Goal: Transaction & Acquisition: Purchase product/service

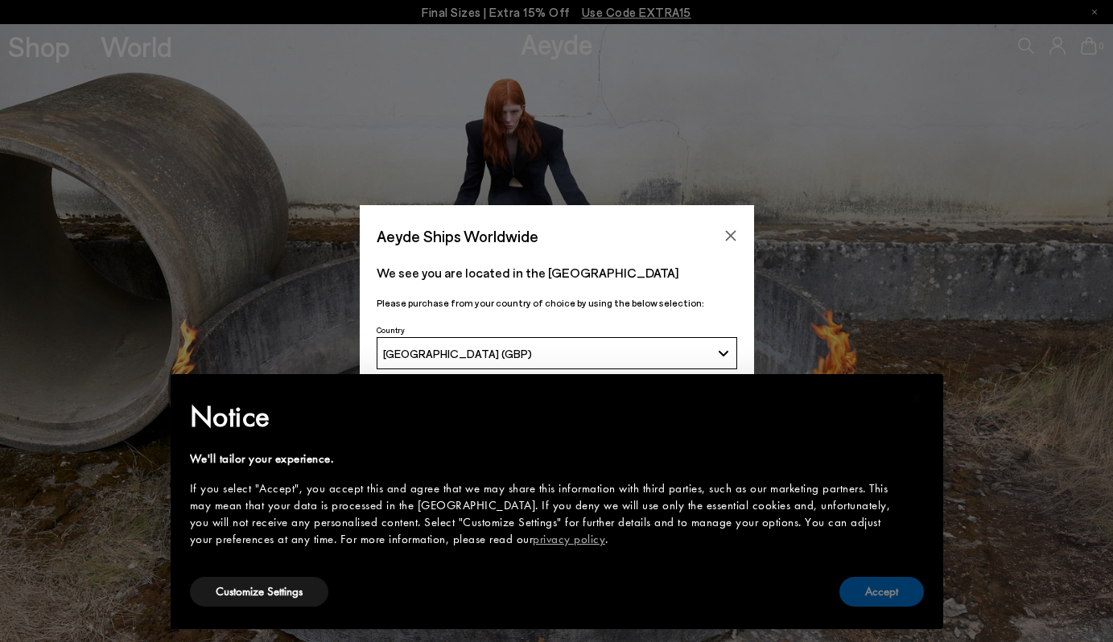
click at [887, 592] on button "Accept" at bounding box center [881, 592] width 84 height 30
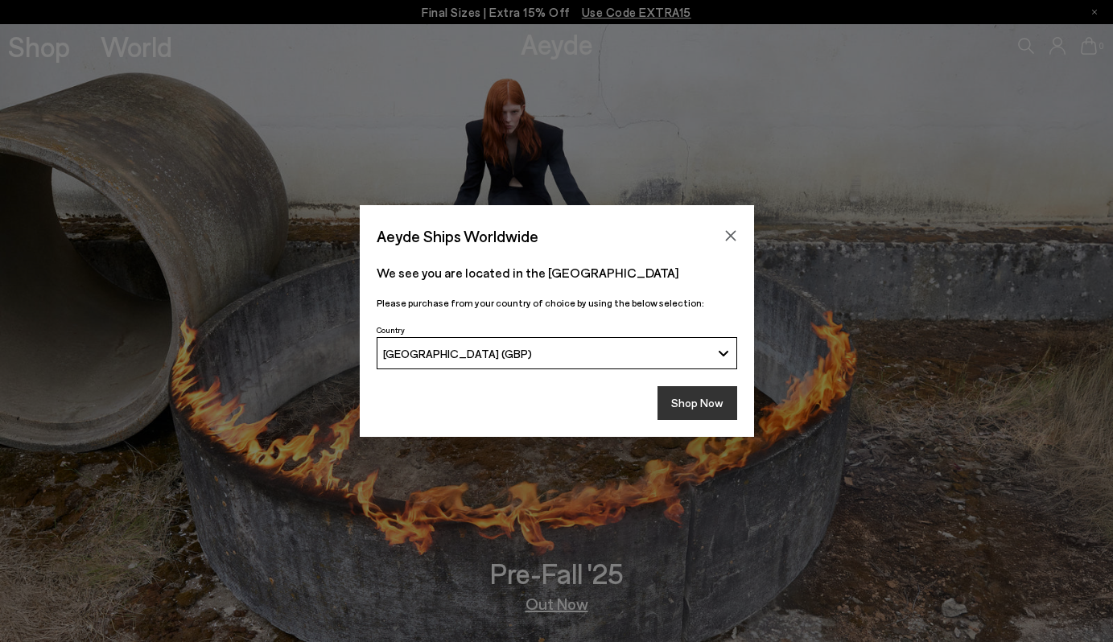
click at [683, 401] on button "Shop Now" at bounding box center [697, 403] width 80 height 34
click at [47, 43] on div "Aeyde Ships Worldwide We see you are located in the United Kingdom Please purch…" at bounding box center [556, 321] width 1113 height 642
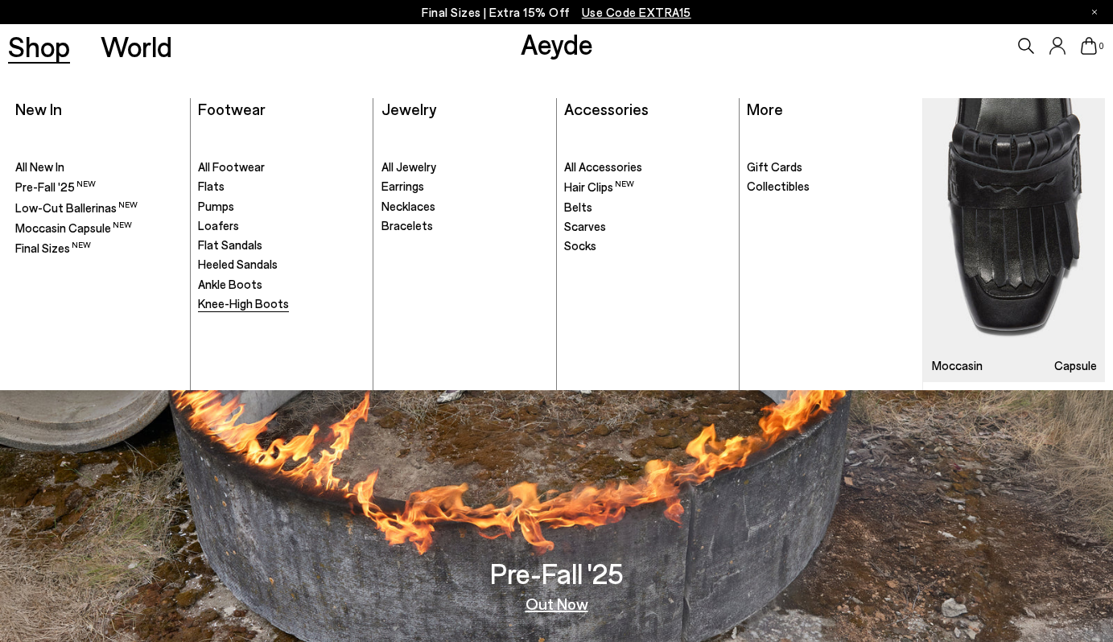
click at [239, 306] on span "Knee-High Boots" at bounding box center [243, 303] width 91 height 14
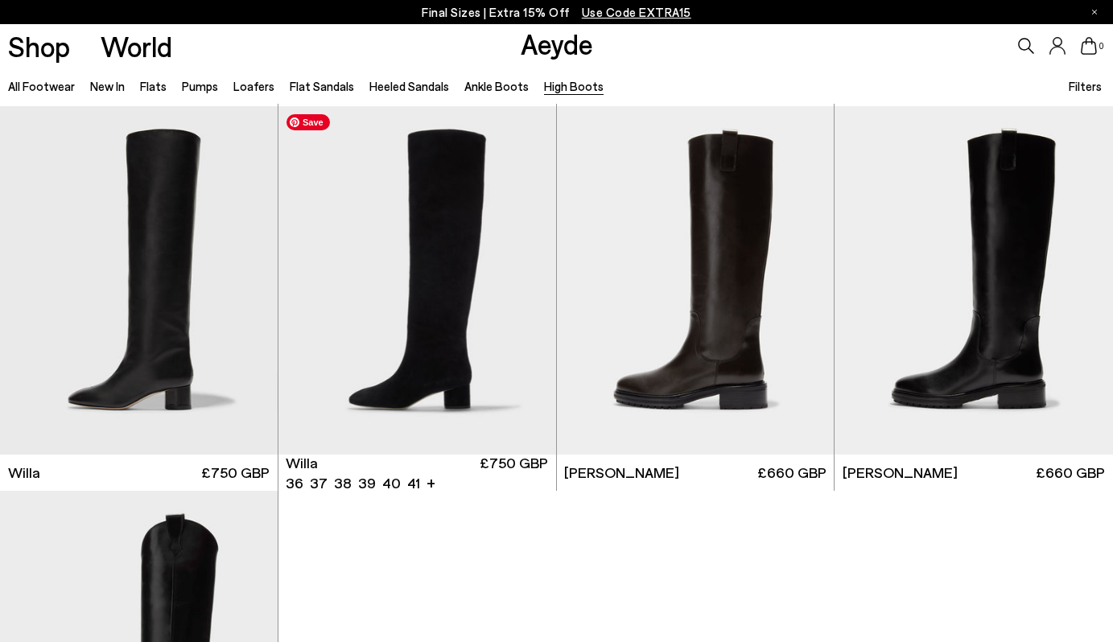
scroll to position [378, 0]
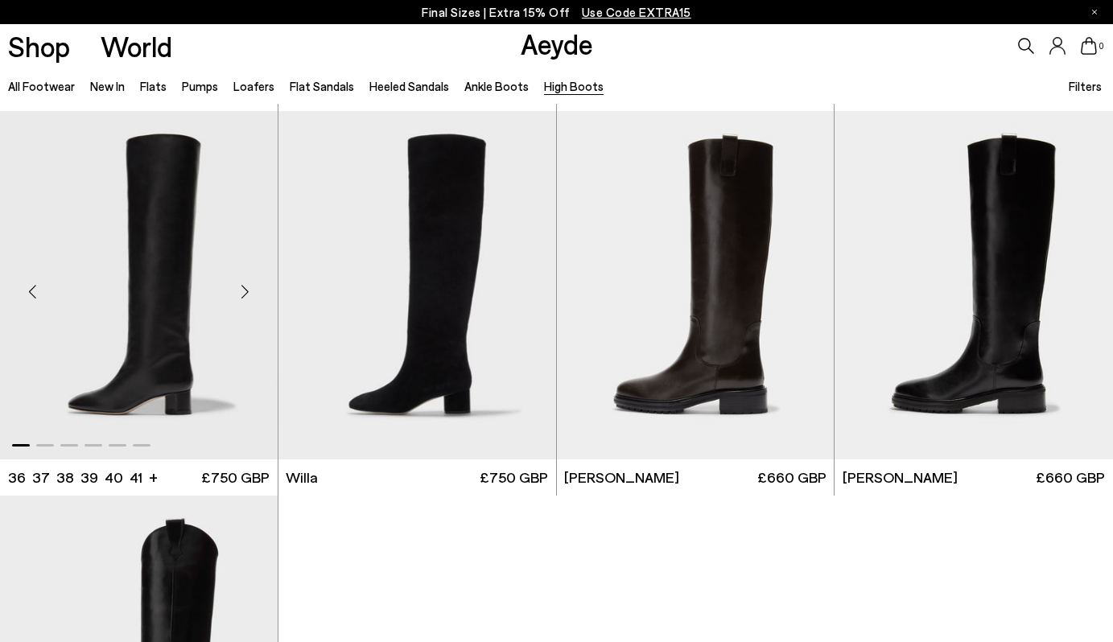
click at [237, 285] on div "Next slide" at bounding box center [245, 292] width 48 height 48
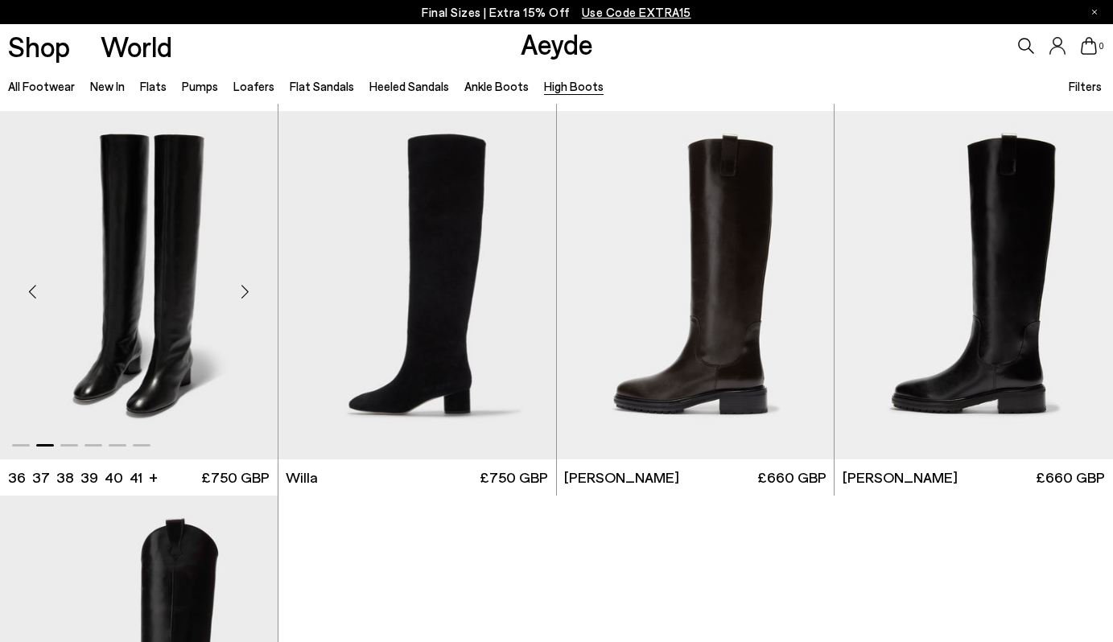
click at [237, 289] on div "Next slide" at bounding box center [245, 292] width 48 height 48
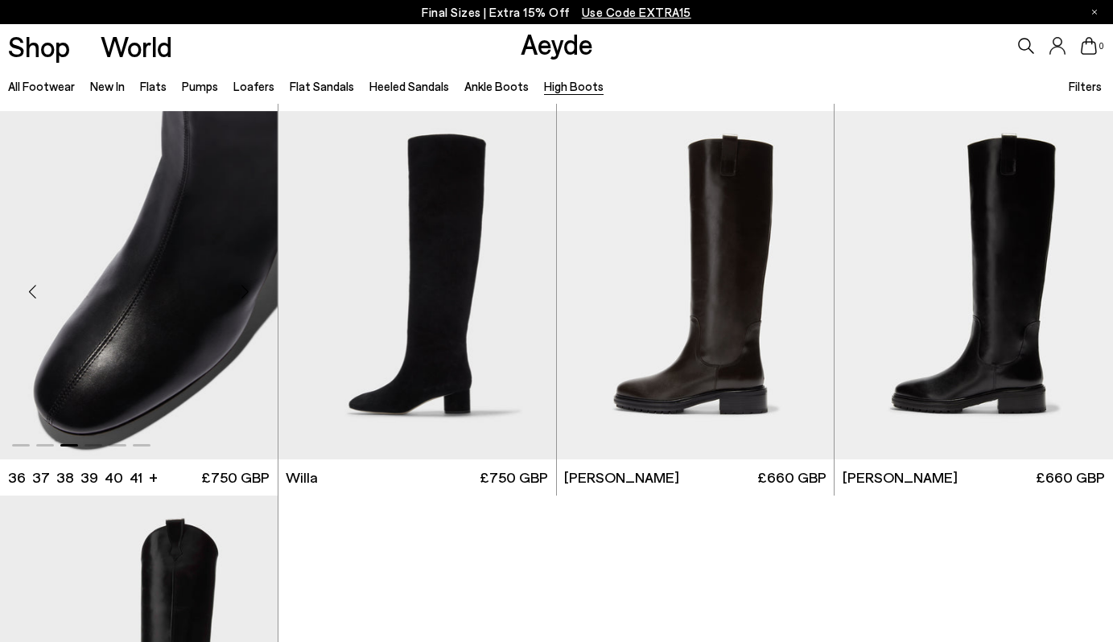
click at [237, 289] on div "Next slide" at bounding box center [245, 292] width 48 height 48
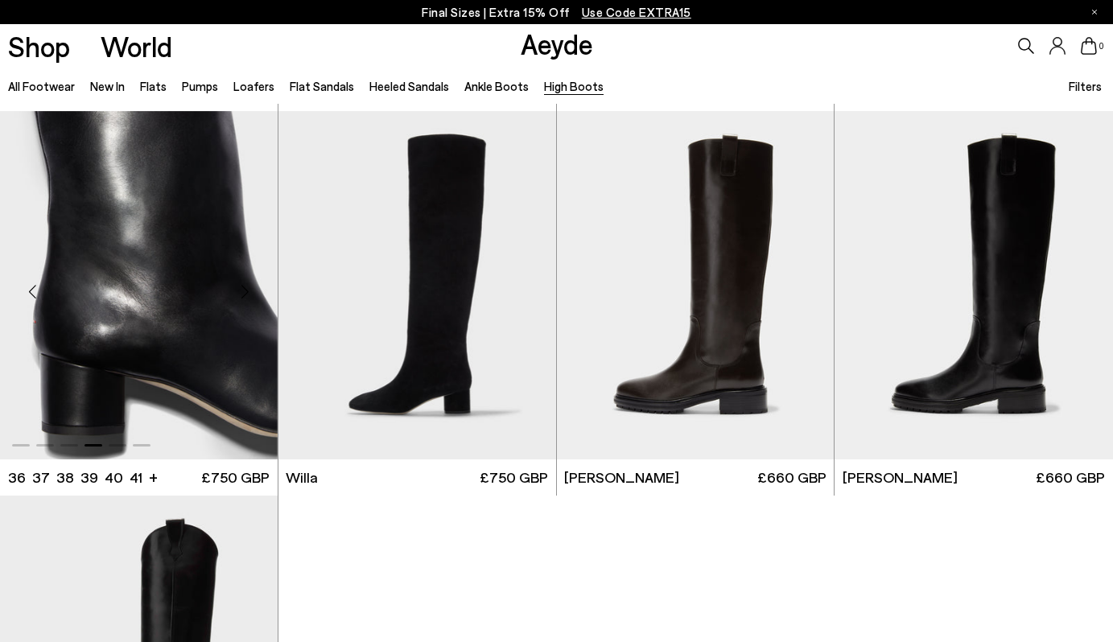
click at [237, 289] on div "Next slide" at bounding box center [245, 292] width 48 height 48
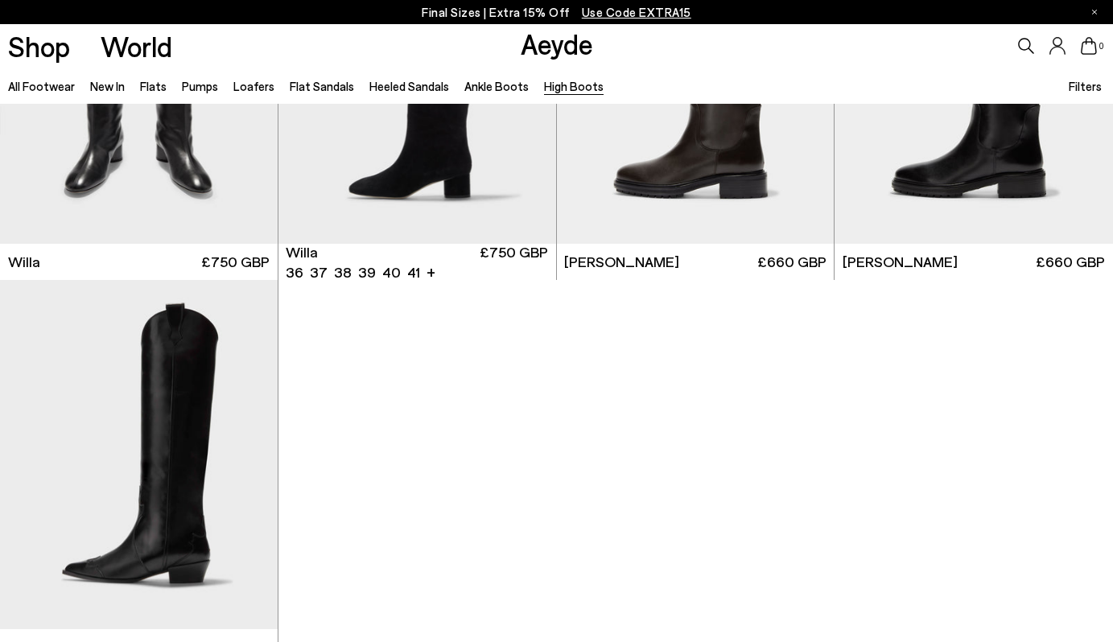
scroll to position [595, 0]
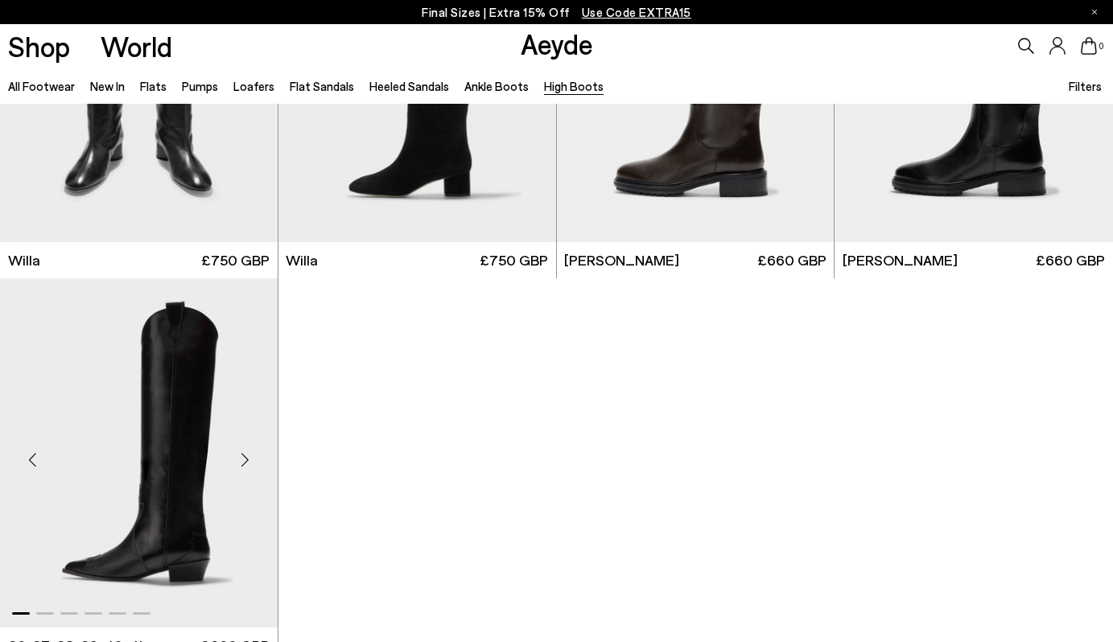
click at [245, 455] on div "Next slide" at bounding box center [245, 459] width 48 height 48
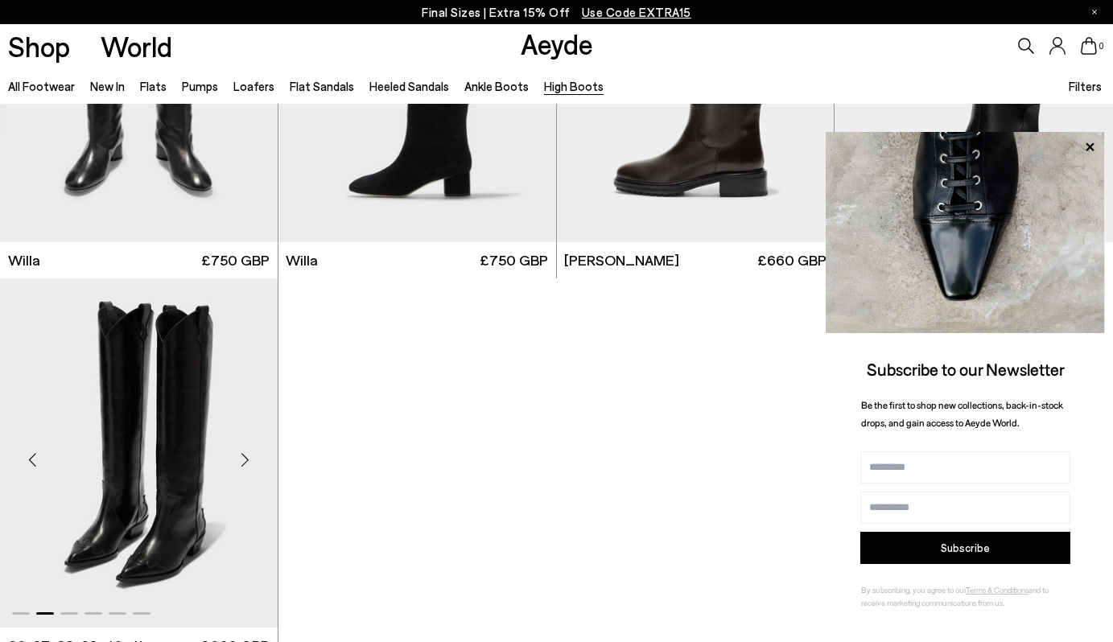
click at [245, 455] on div "Next slide" at bounding box center [245, 459] width 48 height 48
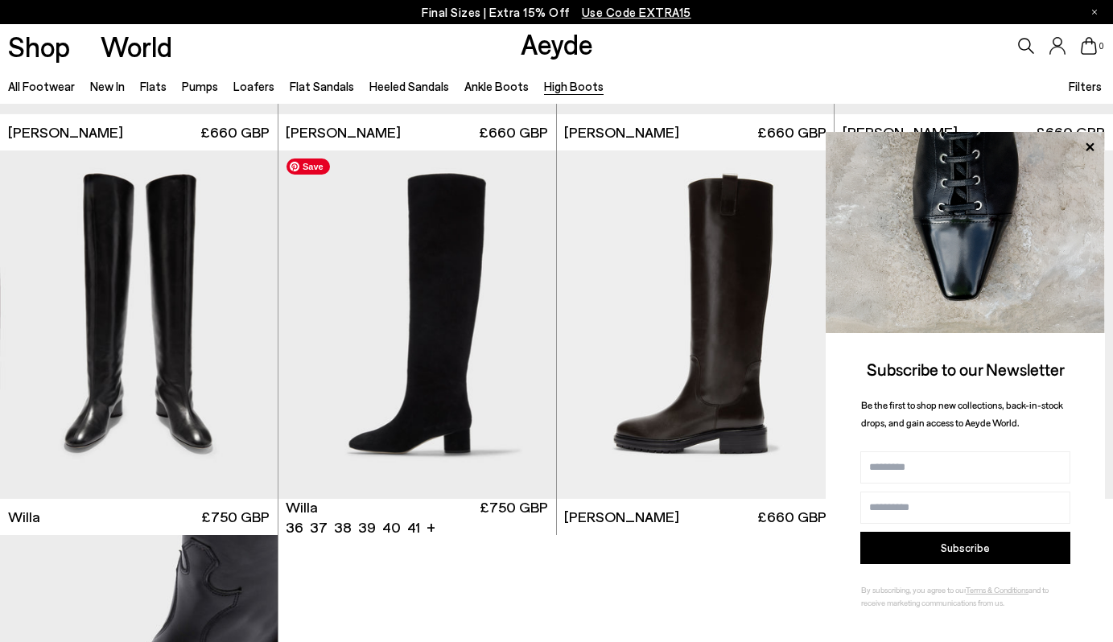
scroll to position [281, 0]
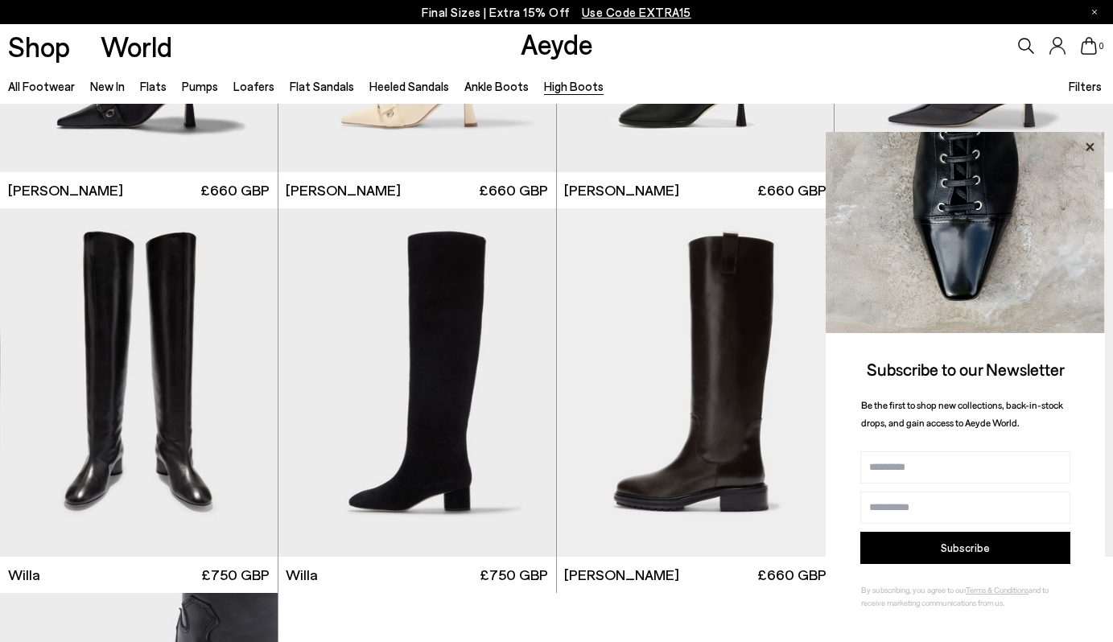
click at [1089, 148] on icon at bounding box center [1089, 146] width 8 height 8
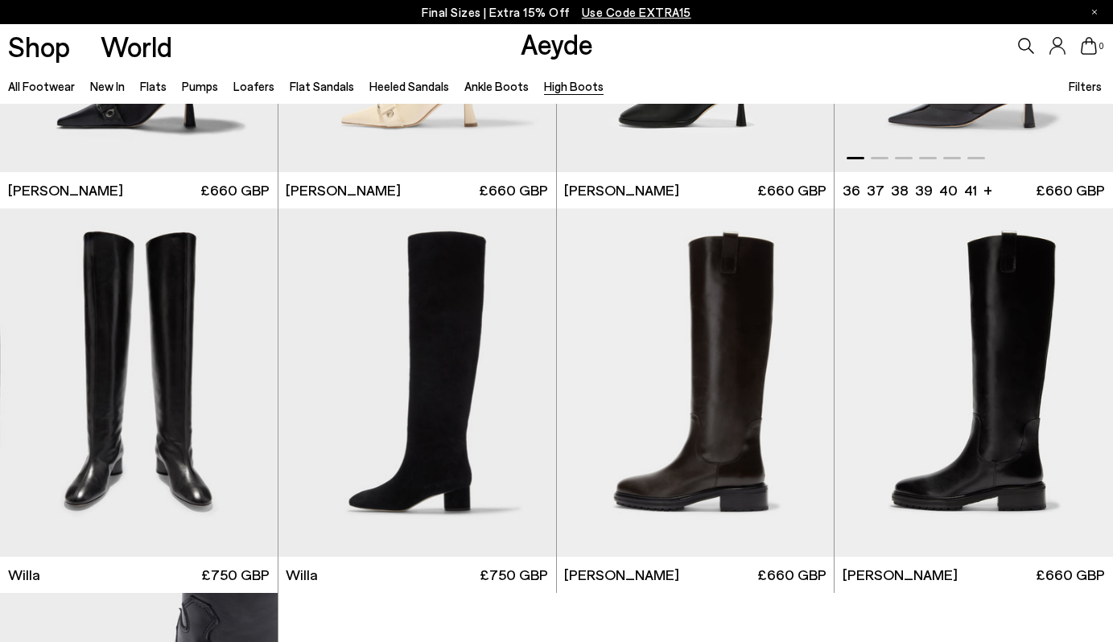
scroll to position [0, 0]
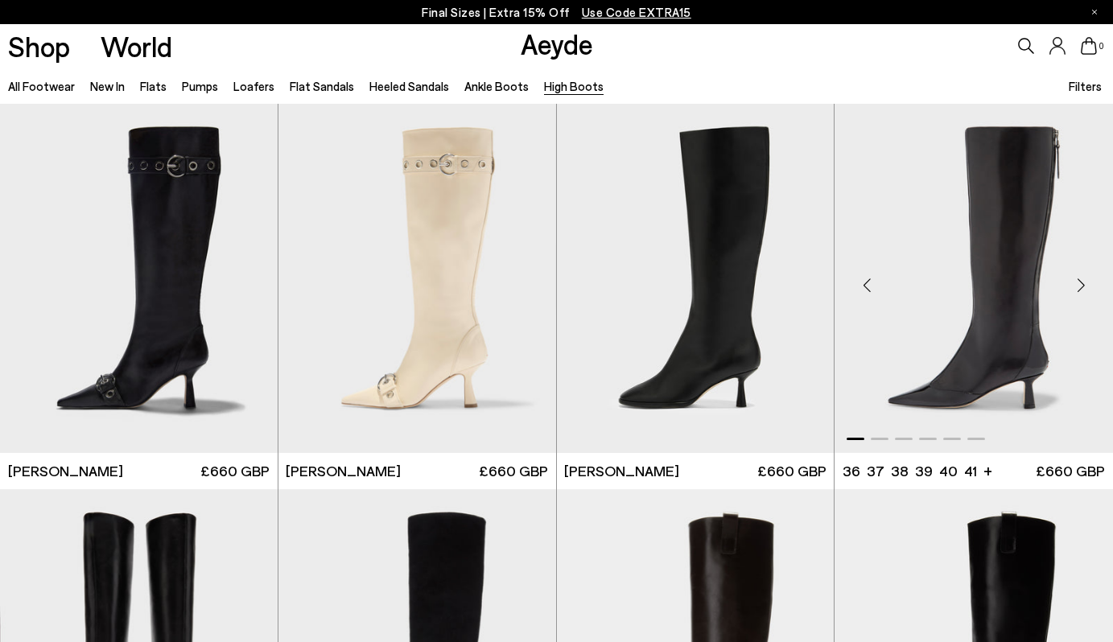
click at [1093, 289] on div "Next slide" at bounding box center [1080, 285] width 48 height 48
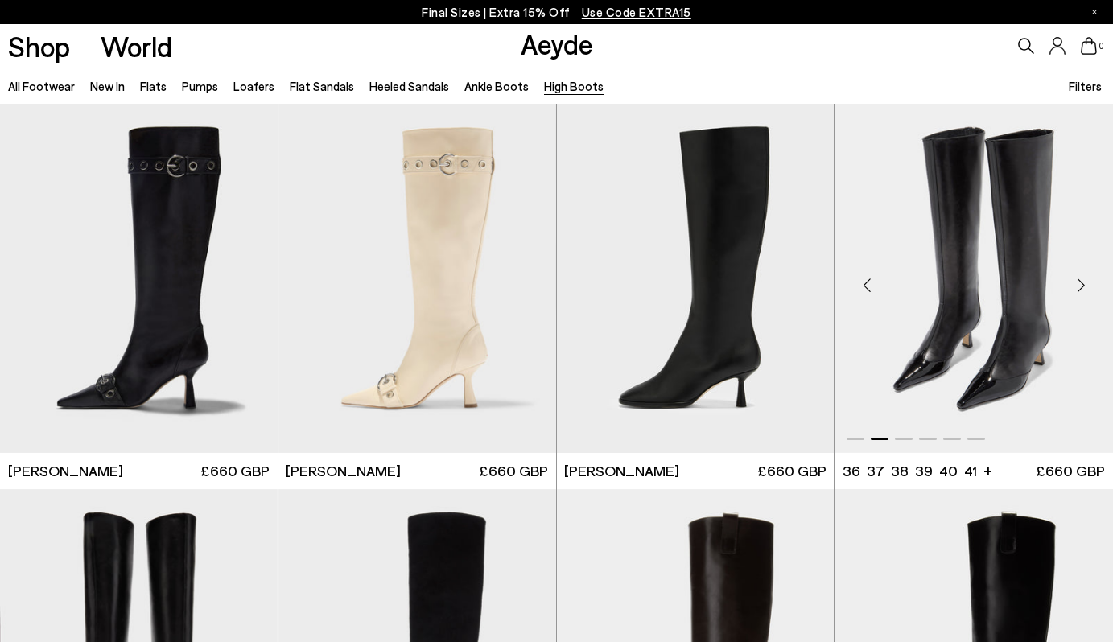
click at [1093, 289] on div "Next slide" at bounding box center [1080, 285] width 48 height 48
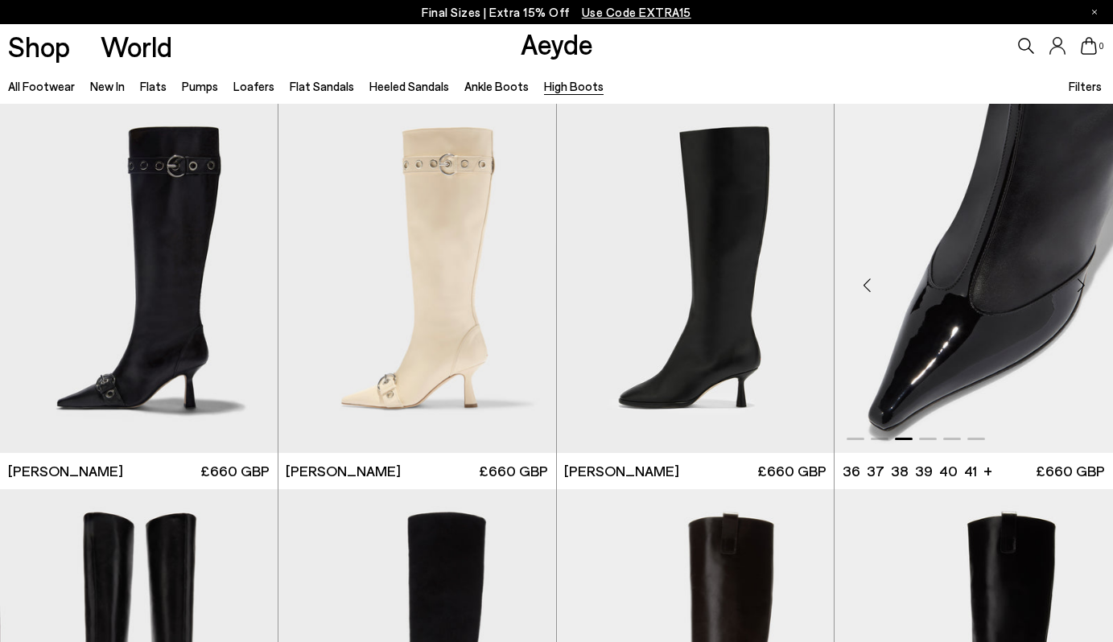
click at [1093, 289] on div "Next slide" at bounding box center [1080, 285] width 48 height 48
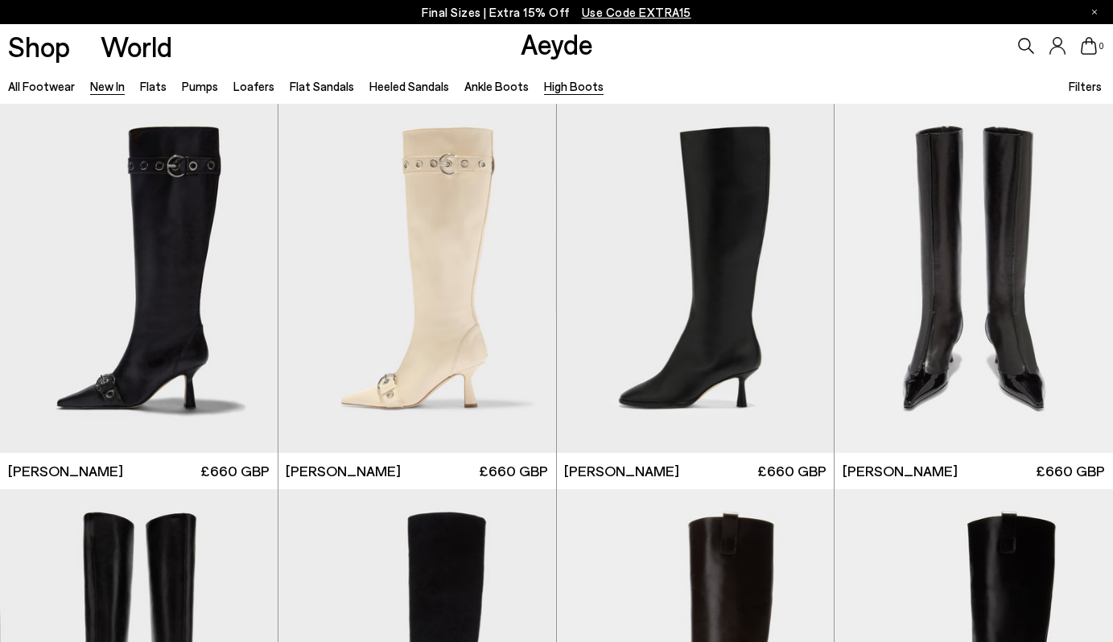
click at [106, 86] on link "New In" at bounding box center [107, 86] width 35 height 14
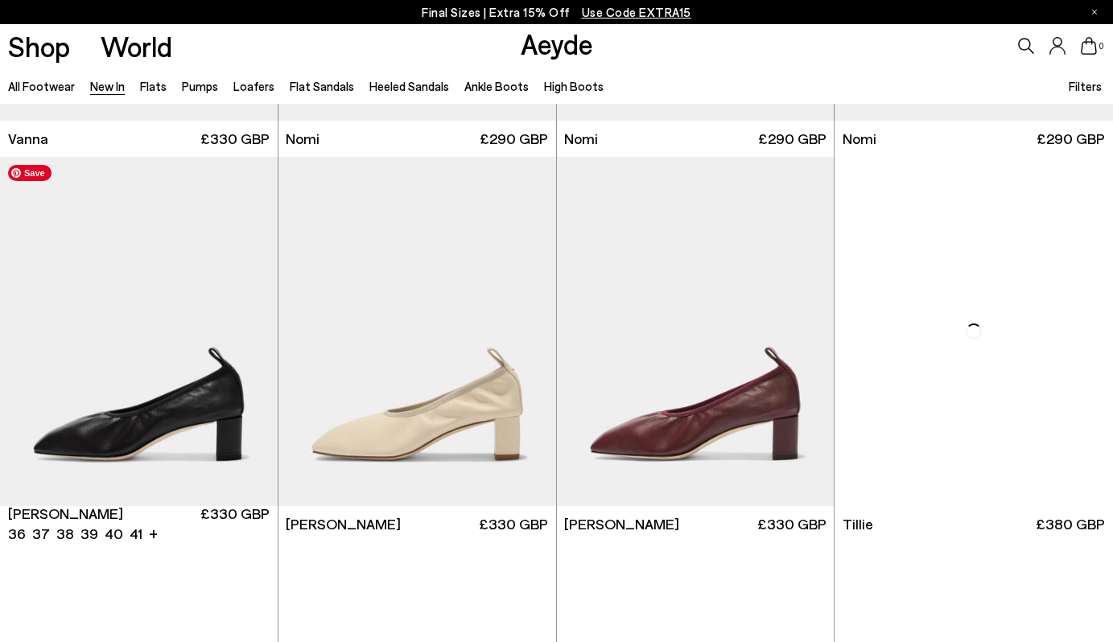
scroll to position [2644, 0]
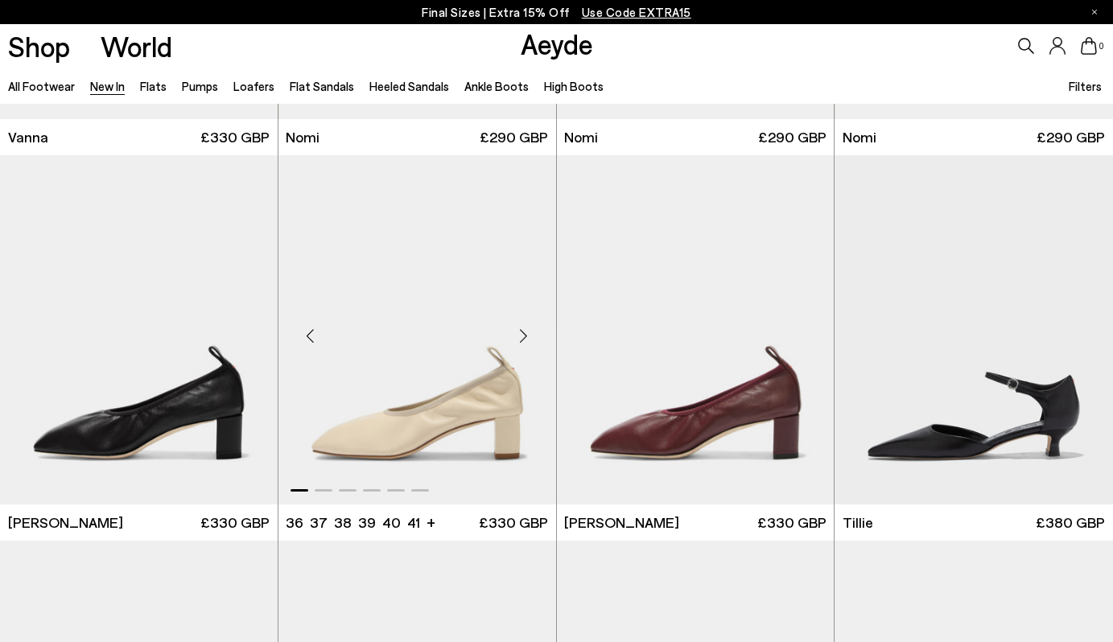
click at [524, 339] on div "Next slide" at bounding box center [524, 336] width 48 height 48
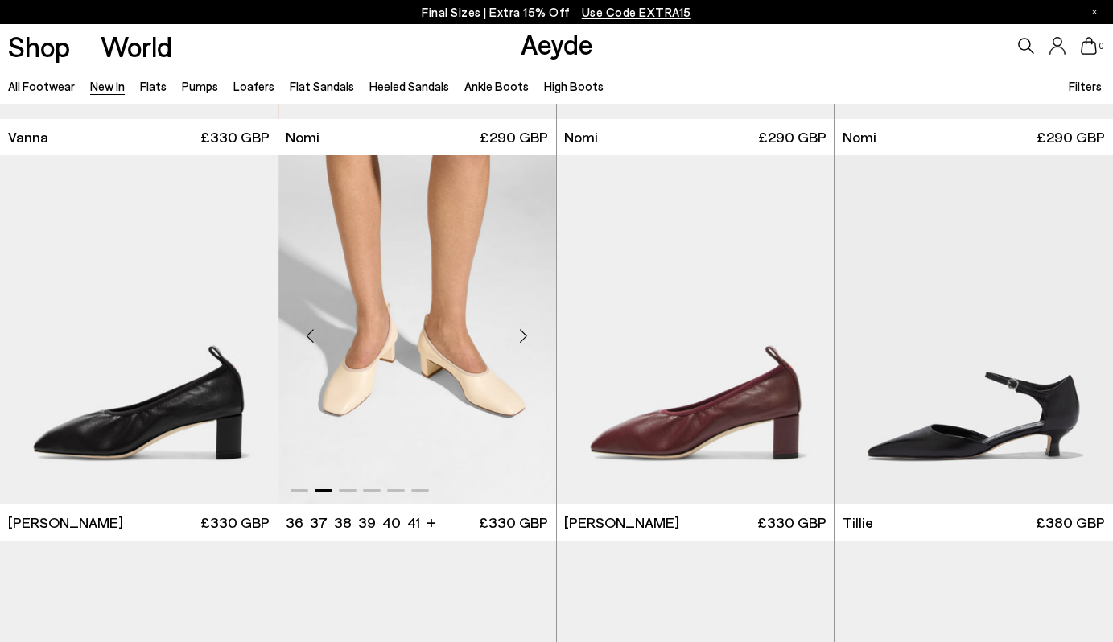
click at [524, 339] on div "Next slide" at bounding box center [524, 336] width 48 height 48
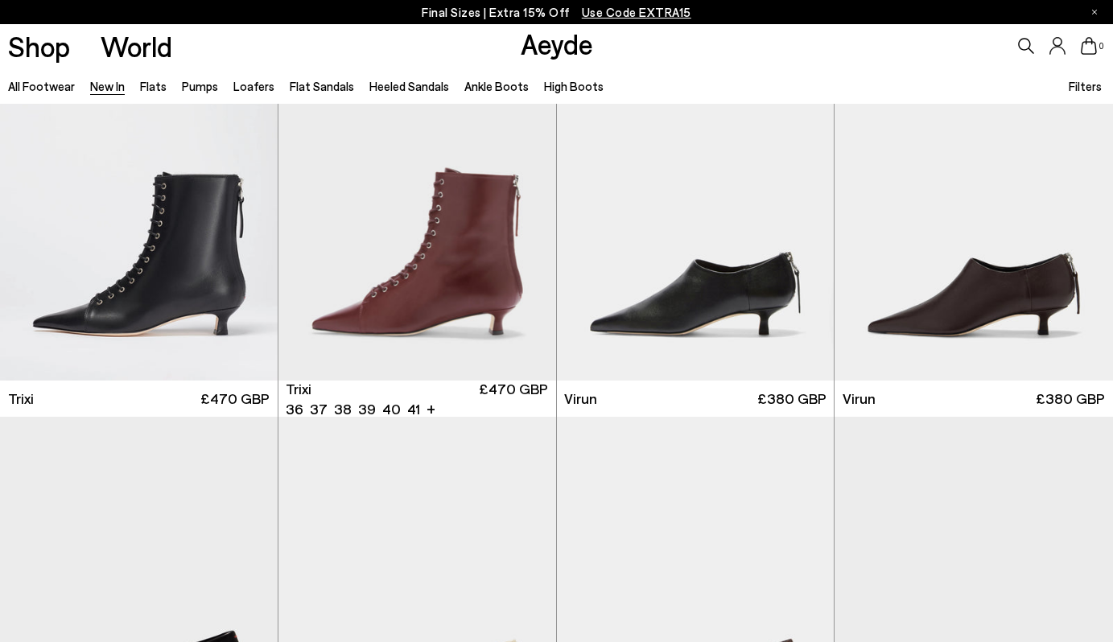
scroll to position [5490, 0]
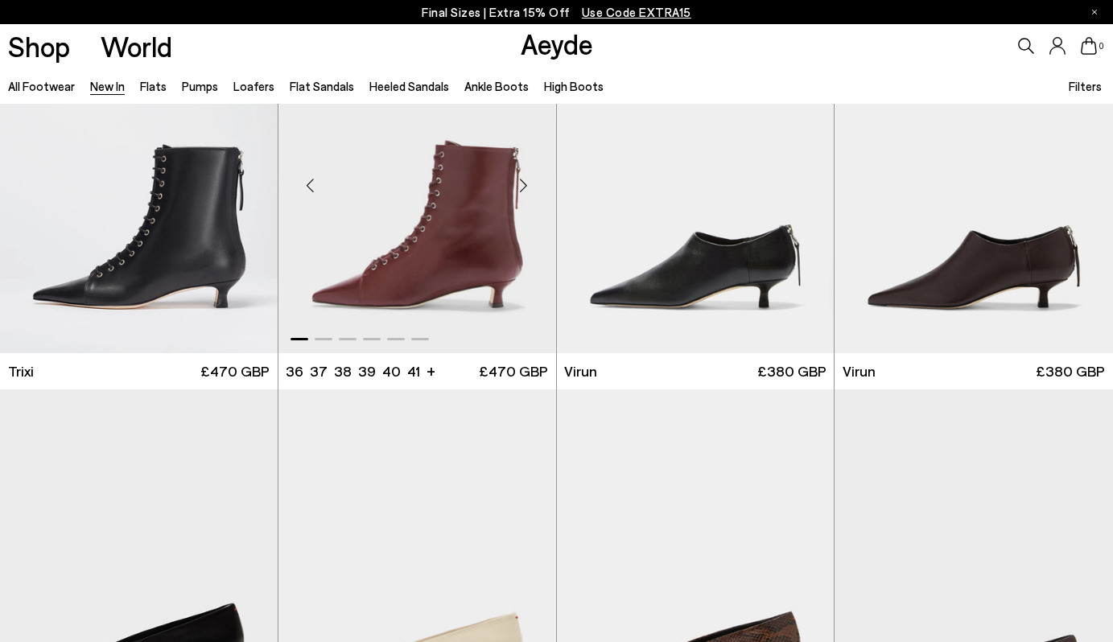
click at [526, 178] on div "Next slide" at bounding box center [524, 186] width 48 height 48
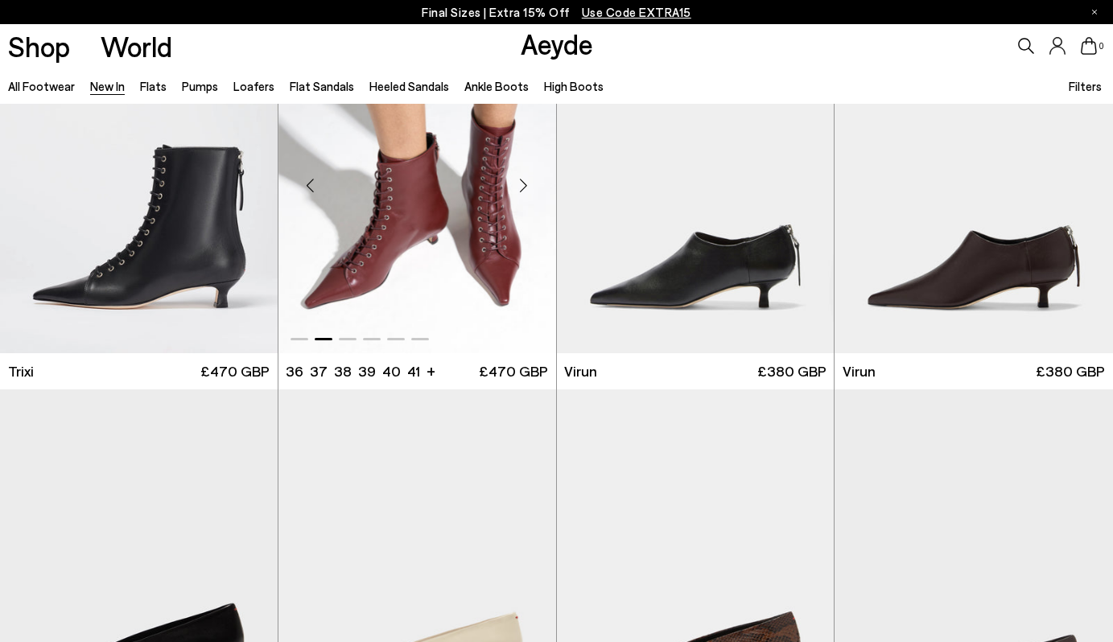
click at [526, 178] on div "Next slide" at bounding box center [524, 186] width 48 height 48
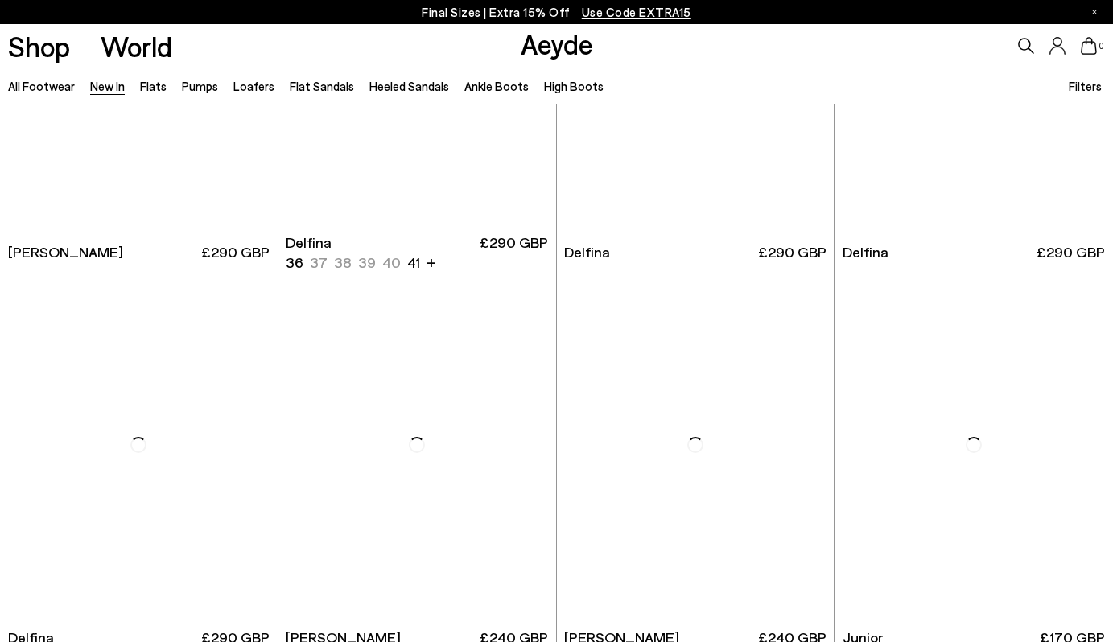
scroll to position [9075, 0]
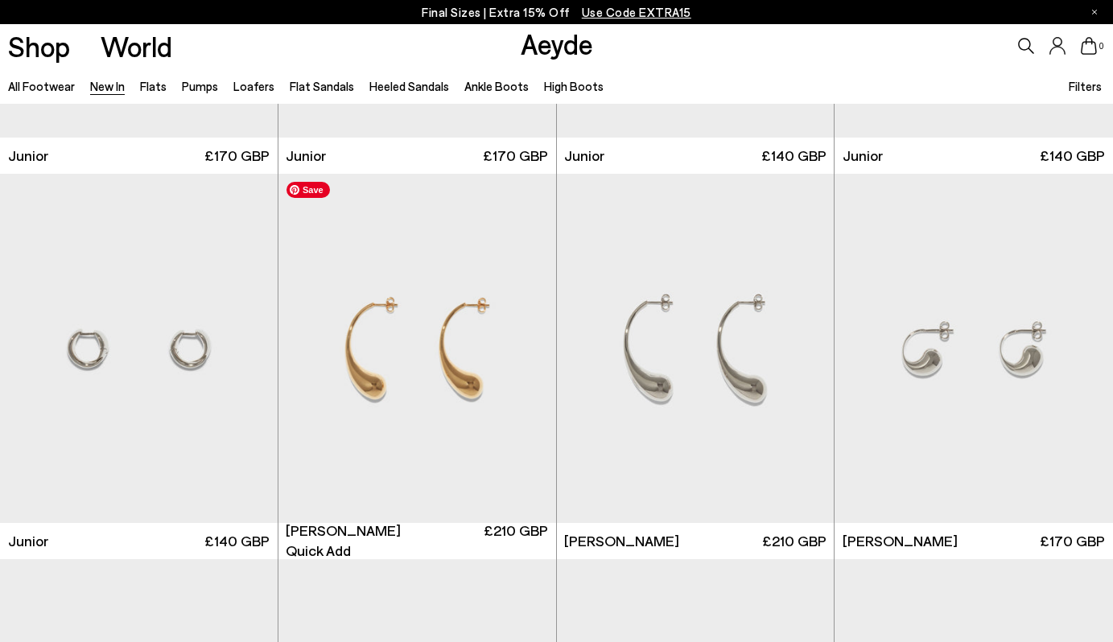
scroll to position [9913, 0]
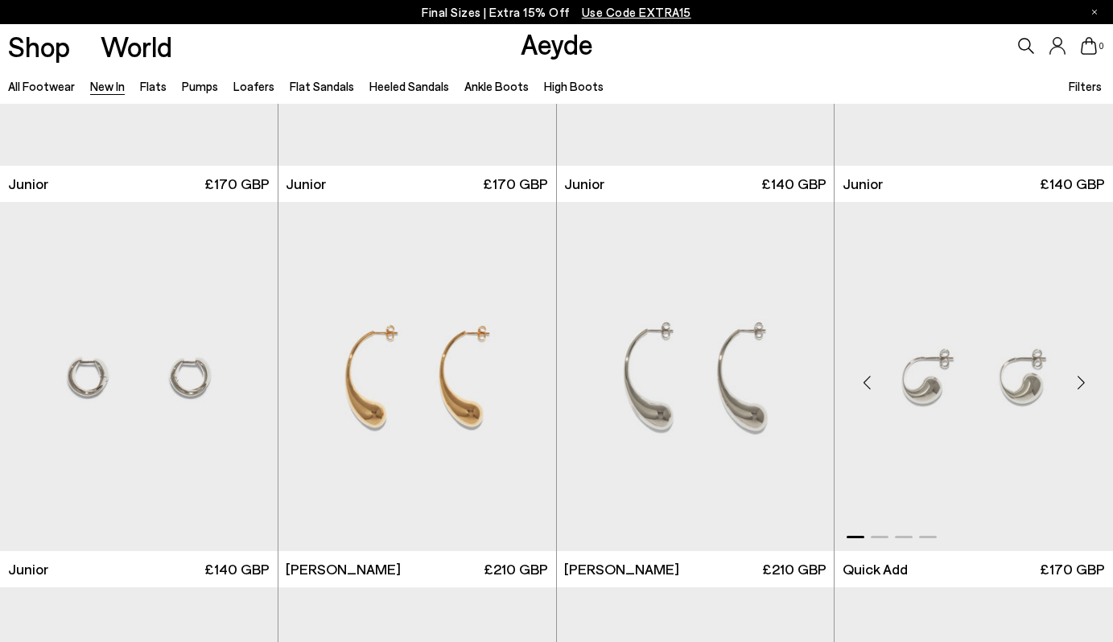
click at [863, 385] on div "Previous slide" at bounding box center [866, 383] width 48 height 48
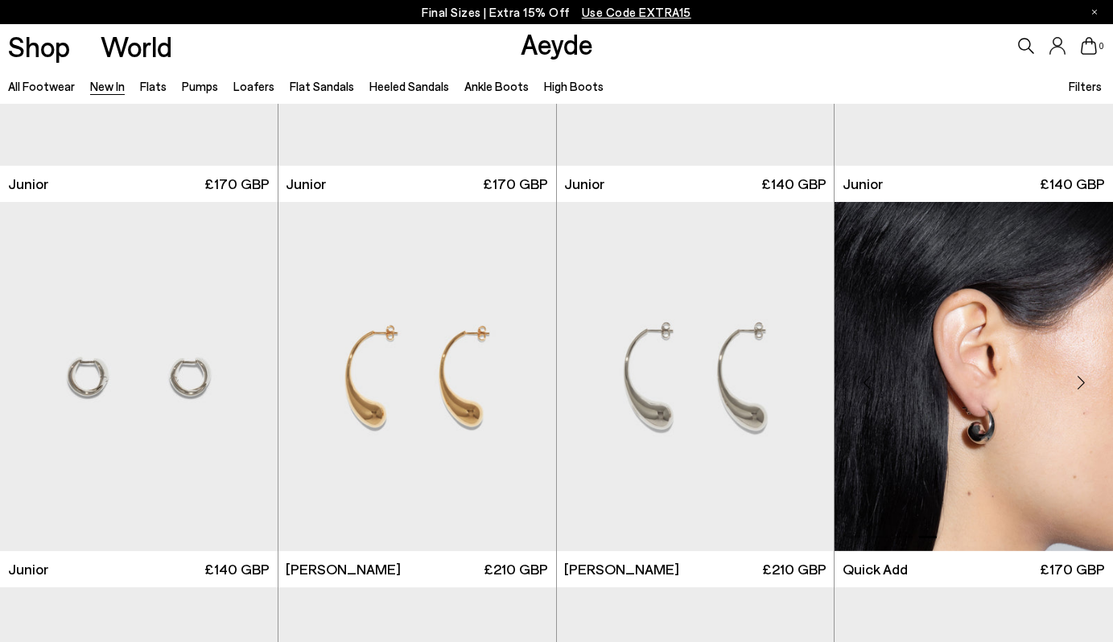
click at [863, 385] on div "Previous slide" at bounding box center [866, 383] width 48 height 48
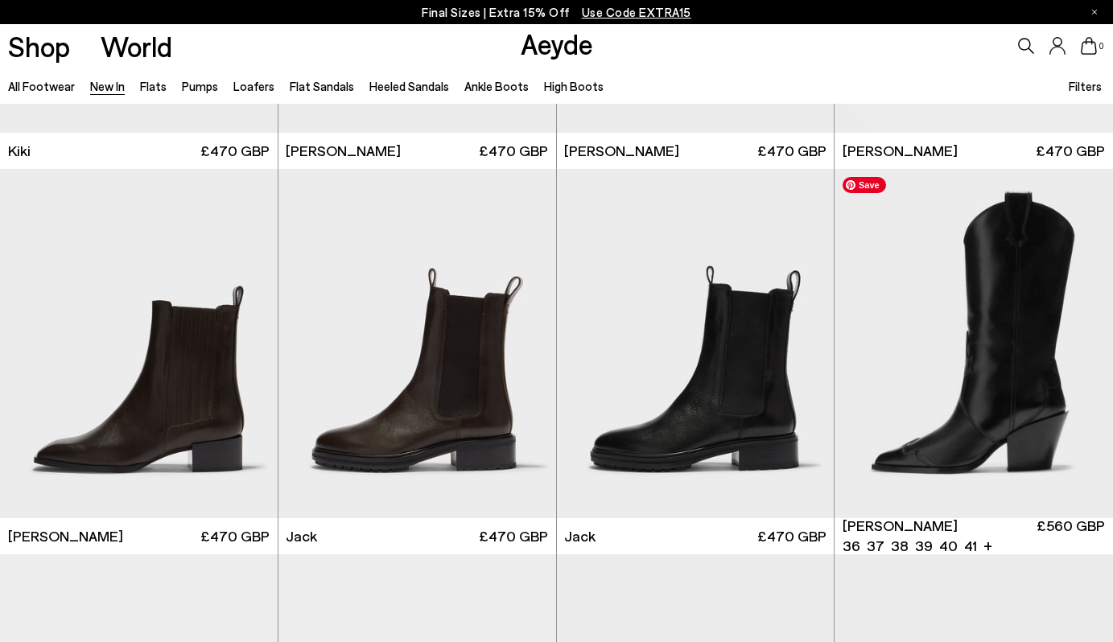
scroll to position [11317, 0]
